Goal: Task Accomplishment & Management: Manage account settings

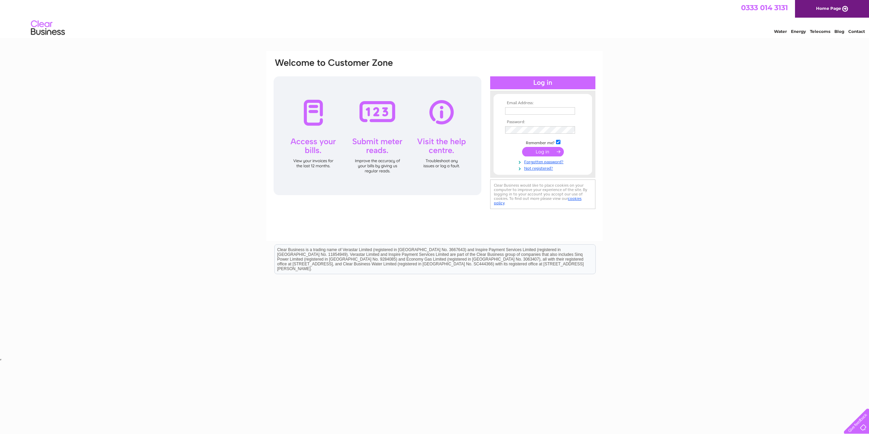
click at [549, 110] on input "text" at bounding box center [540, 110] width 70 height 7
type input "corlessjoinery@btinternet.com"
click at [522, 148] on input "submit" at bounding box center [543, 153] width 42 height 10
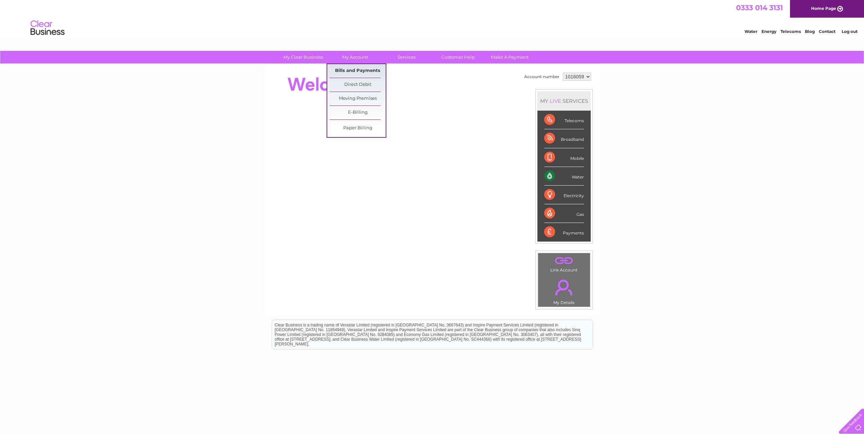
click at [354, 70] on link "Bills and Payments" at bounding box center [358, 71] width 56 height 14
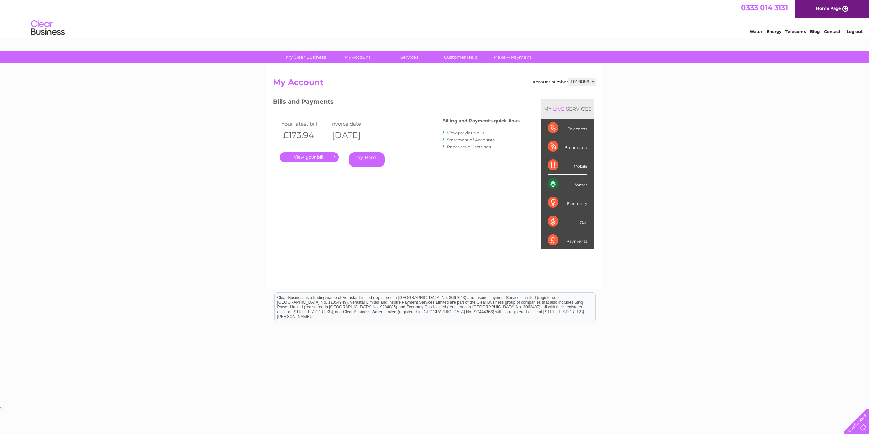
click at [363, 156] on link "Pay Here" at bounding box center [367, 159] width 36 height 15
click at [316, 162] on link "." at bounding box center [309, 157] width 59 height 10
click at [232, 168] on div "My Clear Business Login Details My Details My Preferences Link Account My Accou…" at bounding box center [434, 228] width 869 height 354
click at [308, 158] on link "." at bounding box center [309, 157] width 59 height 10
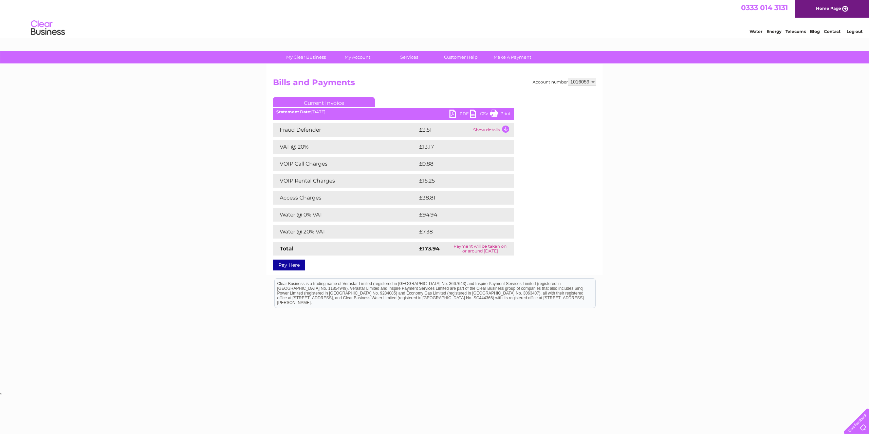
click at [460, 113] on link "PDF" at bounding box center [460, 115] width 20 height 10
